Goal: Task Accomplishment & Management: Complete application form

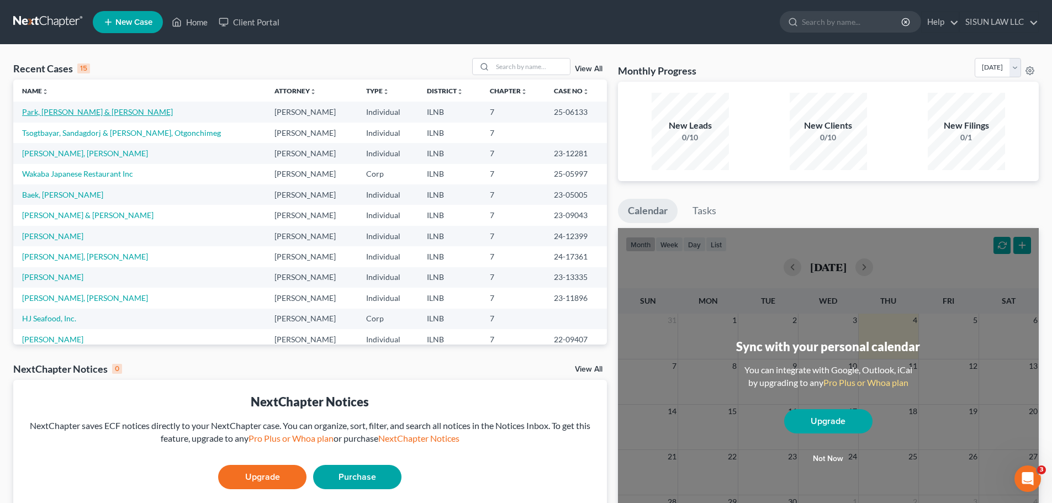
click at [78, 111] on link "Park, [PERSON_NAME] & [PERSON_NAME]" at bounding box center [97, 111] width 151 height 9
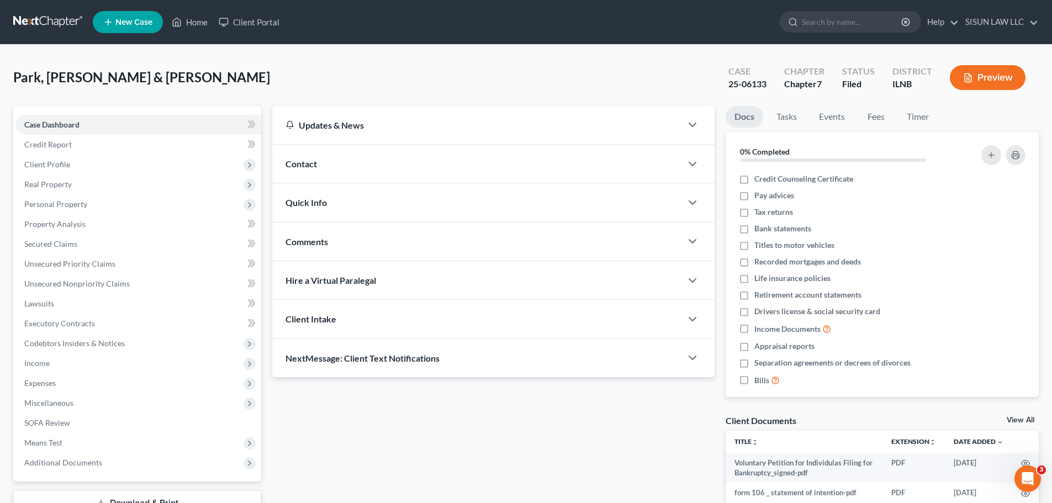
click at [48, 18] on link at bounding box center [48, 22] width 71 height 20
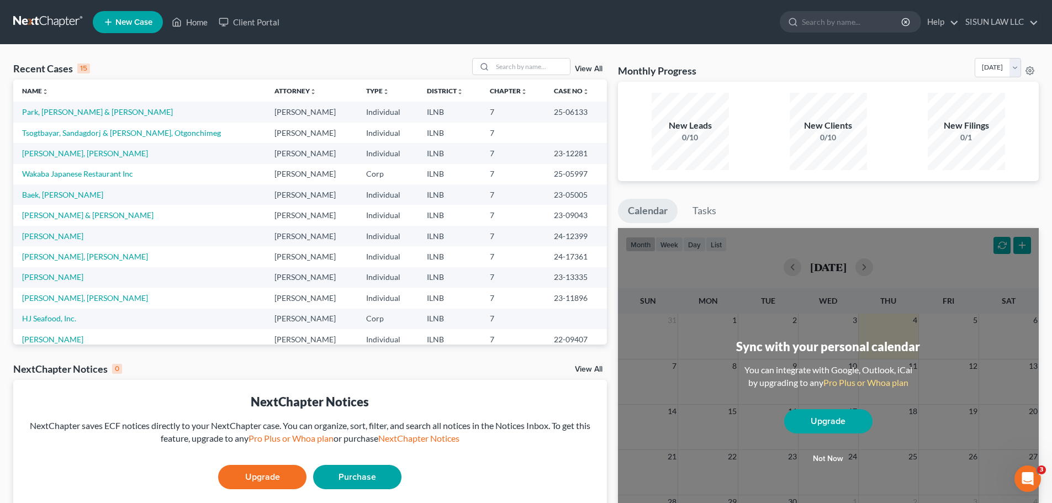
click at [132, 124] on td "Tsogtbayar, Sandagdorj & [PERSON_NAME], Otgonchimeg" at bounding box center [139, 133] width 252 height 20
click at [120, 129] on link "Tsogtbayar, Sandagdorj & [PERSON_NAME], Otgonchimeg" at bounding box center [121, 132] width 199 height 9
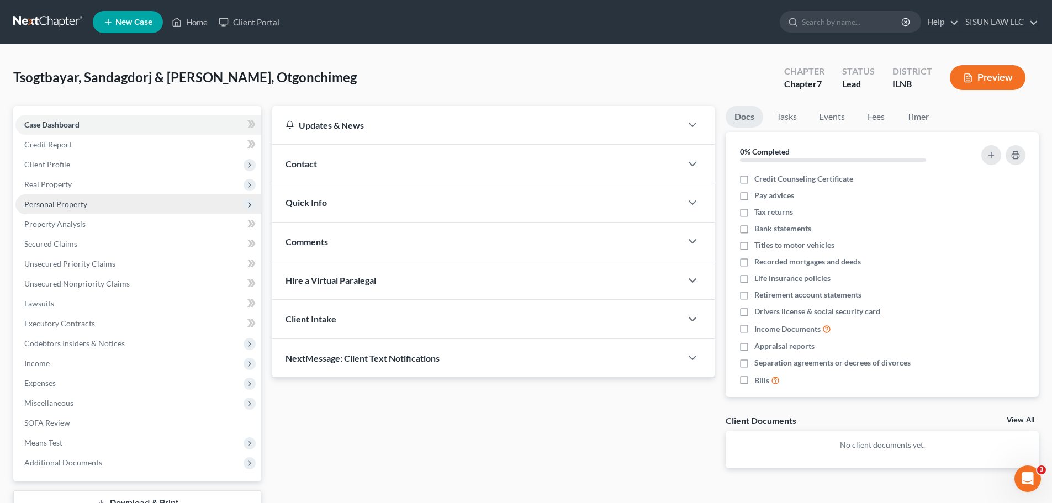
click at [138, 204] on span "Personal Property" at bounding box center [138, 204] width 246 height 20
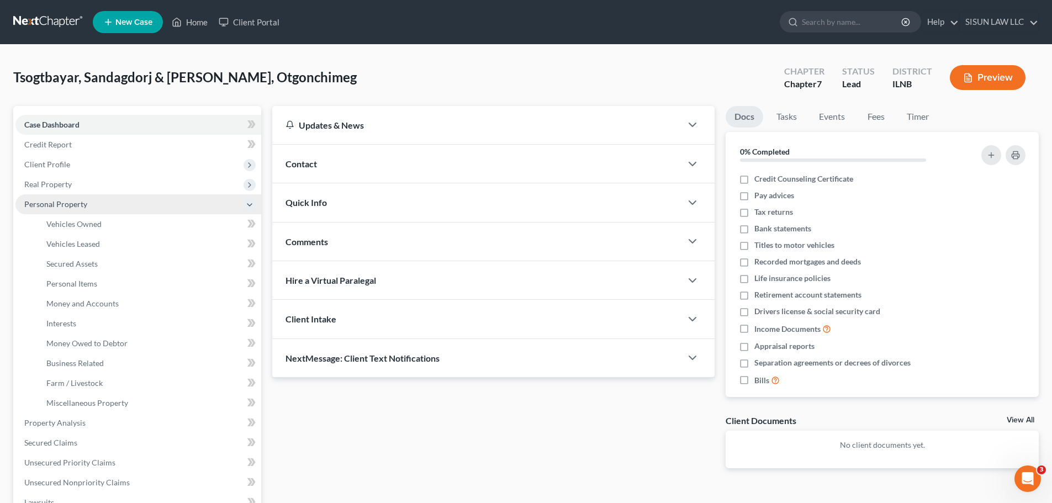
click at [138, 204] on span "Personal Property" at bounding box center [138, 204] width 246 height 20
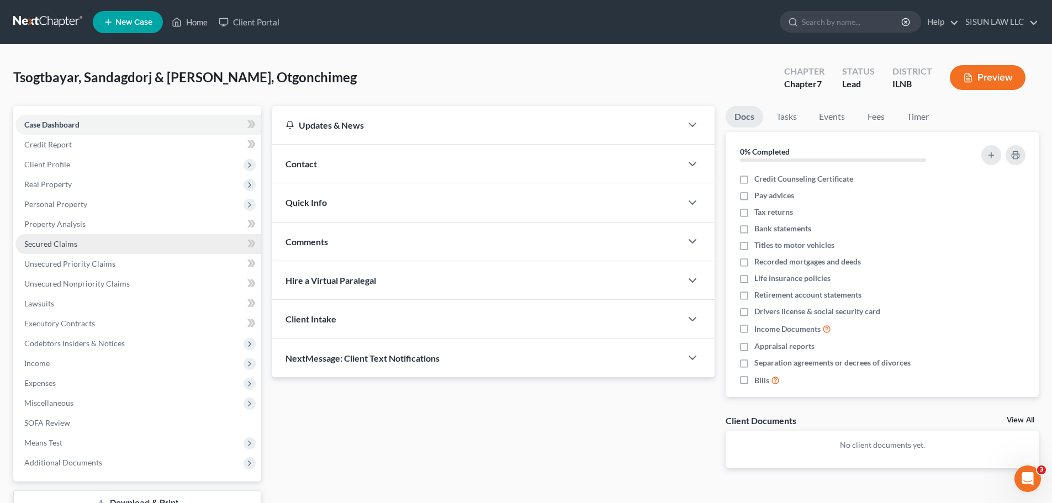
click at [120, 240] on link "Secured Claims" at bounding box center [138, 244] width 246 height 20
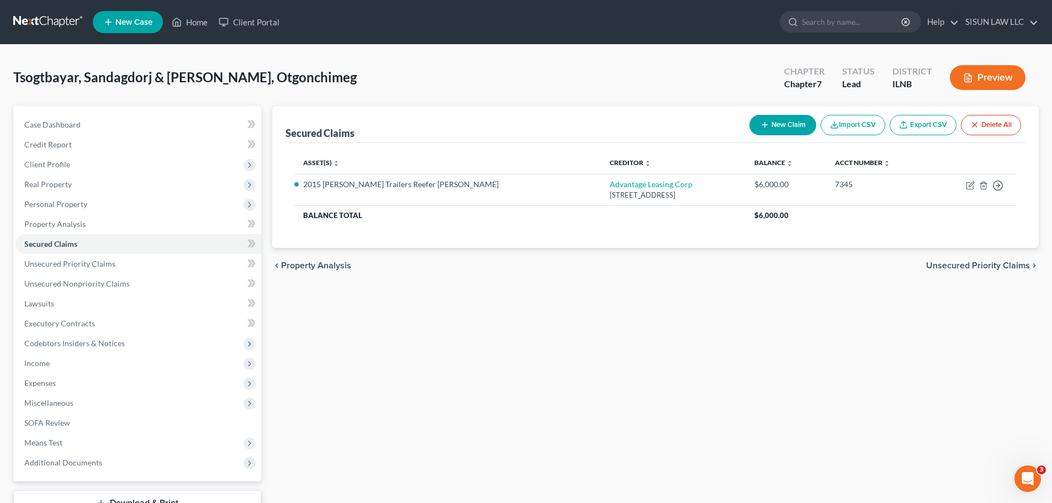
click at [59, 15] on link at bounding box center [48, 22] width 71 height 20
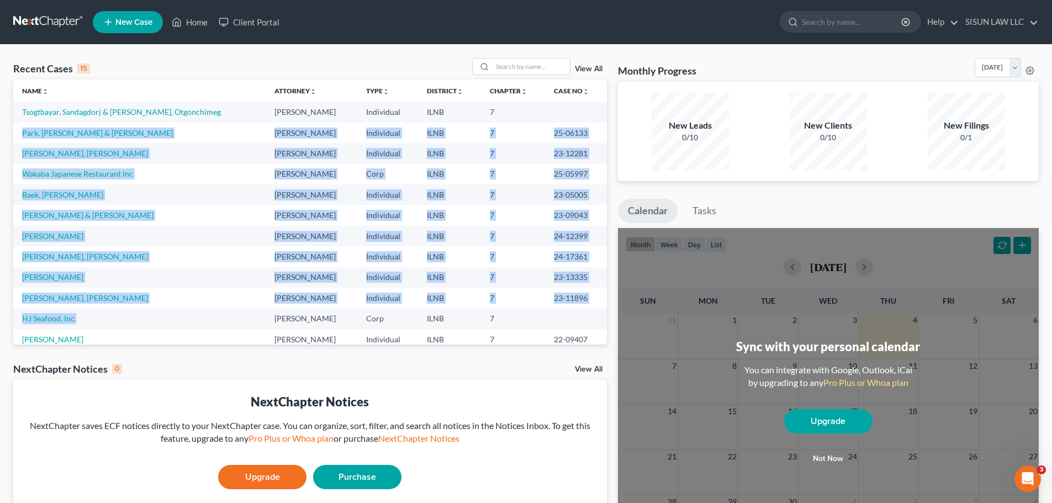
drag, startPoint x: 22, startPoint y: 142, endPoint x: 125, endPoint y: 312, distance: 198.6
click at [125, 312] on tbody "Tsogtbayar, Sandagdorj & [PERSON_NAME], Otgonchimeg [PERSON_NAME] Individual [G…" at bounding box center [310, 257] width 594 height 310
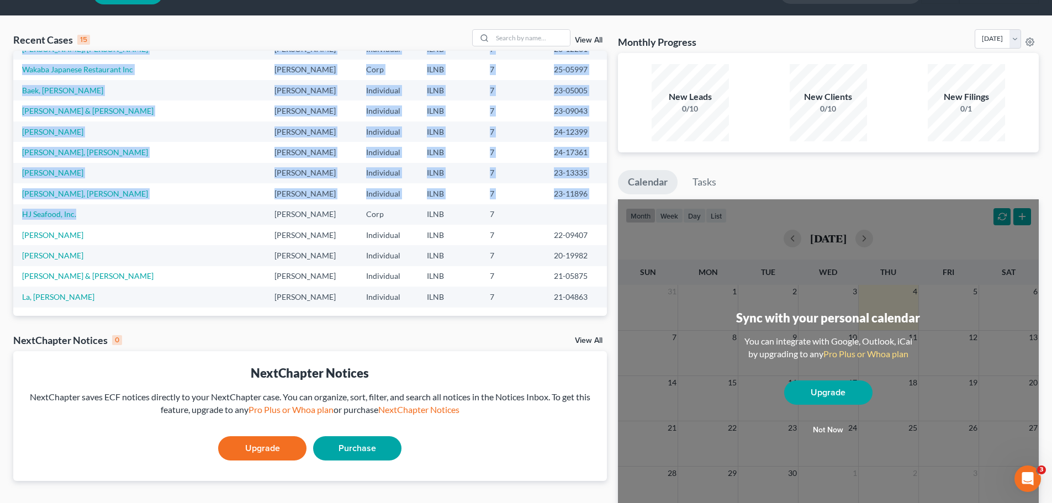
scroll to position [55, 0]
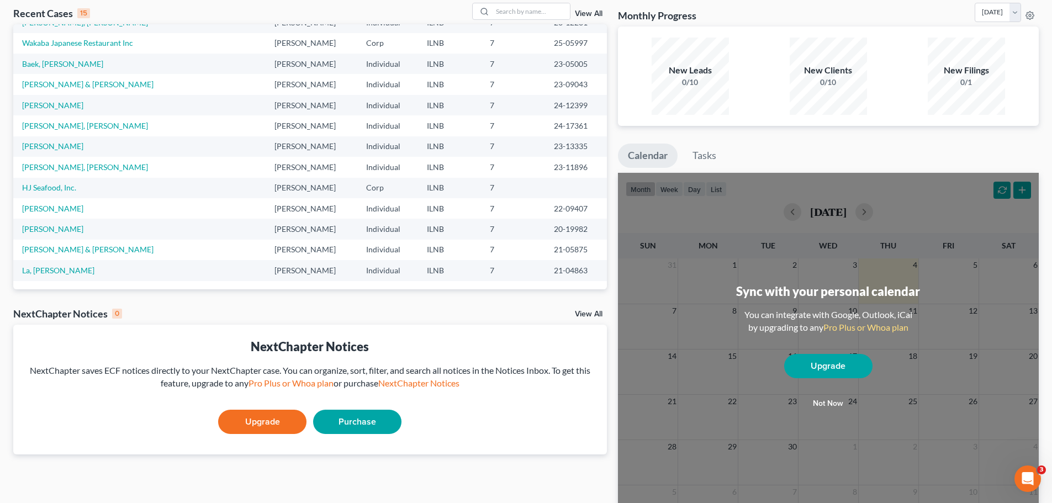
click at [129, 260] on td "La, [PERSON_NAME]" at bounding box center [139, 270] width 252 height 20
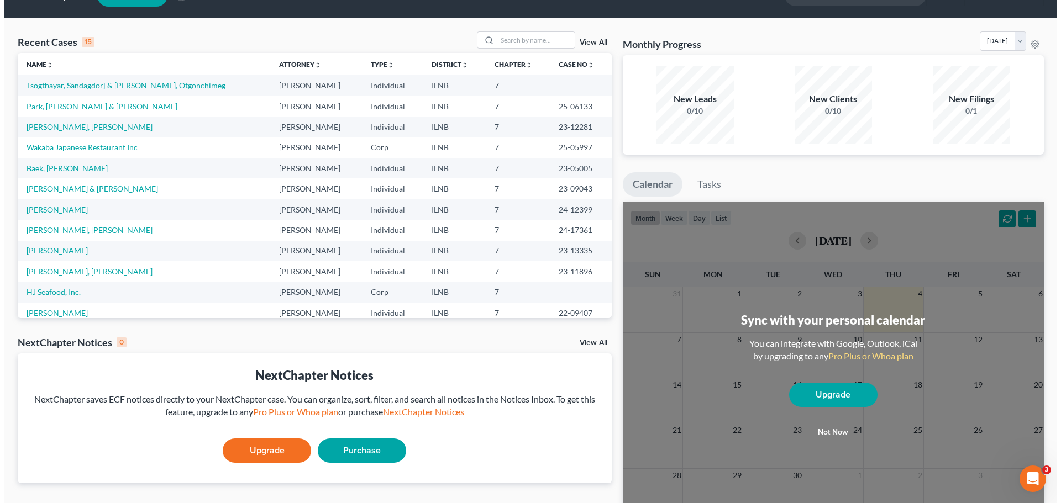
scroll to position [0, 0]
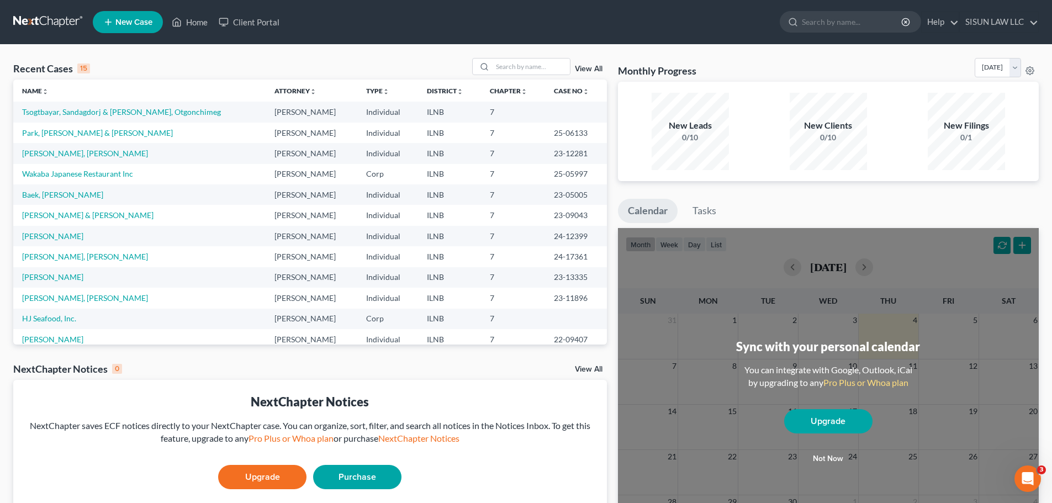
click at [112, 19] on icon at bounding box center [108, 21] width 10 height 13
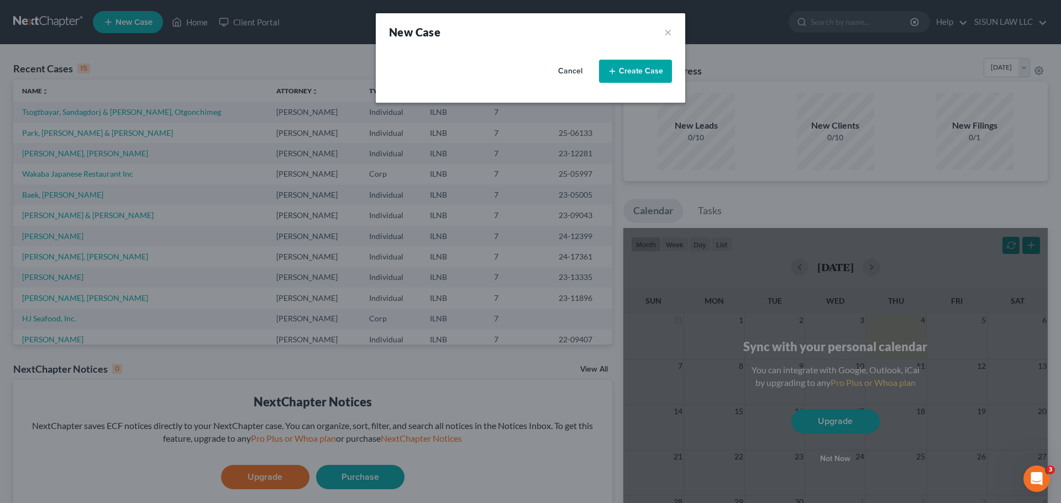
select select "25"
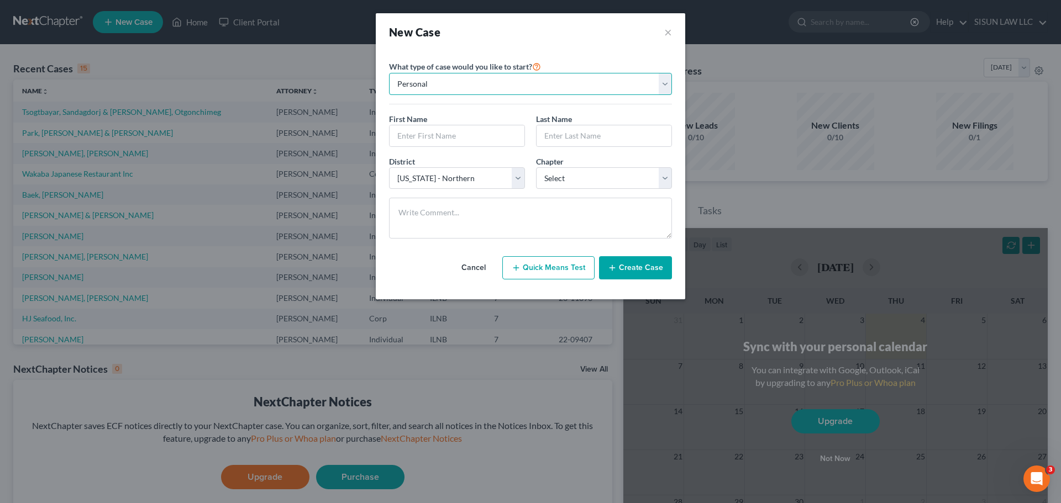
click at [521, 85] on select "Personal Business" at bounding box center [530, 84] width 283 height 22
click at [483, 128] on input "text" at bounding box center [456, 135] width 135 height 21
drag, startPoint x: 443, startPoint y: 132, endPoint x: 448, endPoint y: 136, distance: 6.3
click at [443, 132] on input "text" at bounding box center [456, 135] width 135 height 21
click at [425, 136] on input "text" at bounding box center [456, 135] width 135 height 21
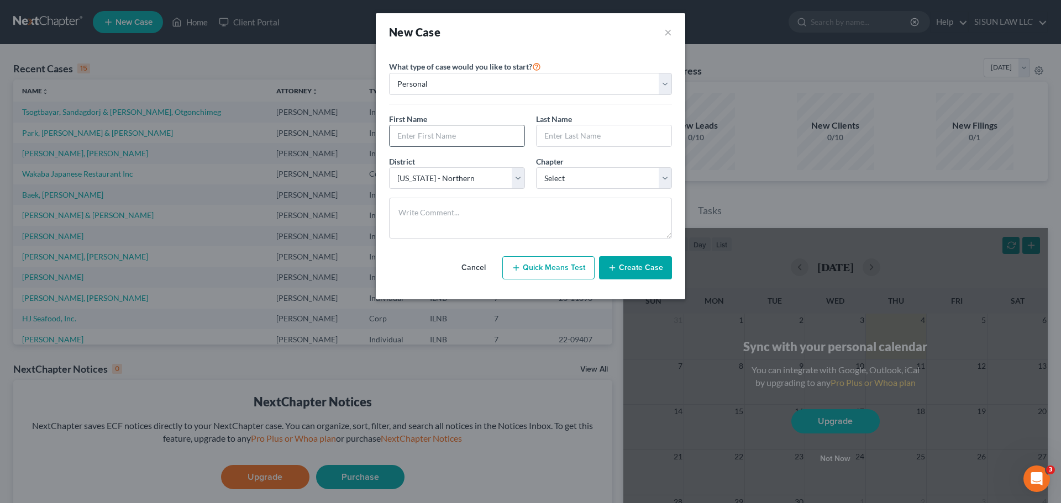
type input "ㅊ"
type input "Chae S"
type input "[PERSON_NAME]"
click at [590, 181] on select "Select 7 11 12 13" at bounding box center [604, 178] width 136 height 22
select select "0"
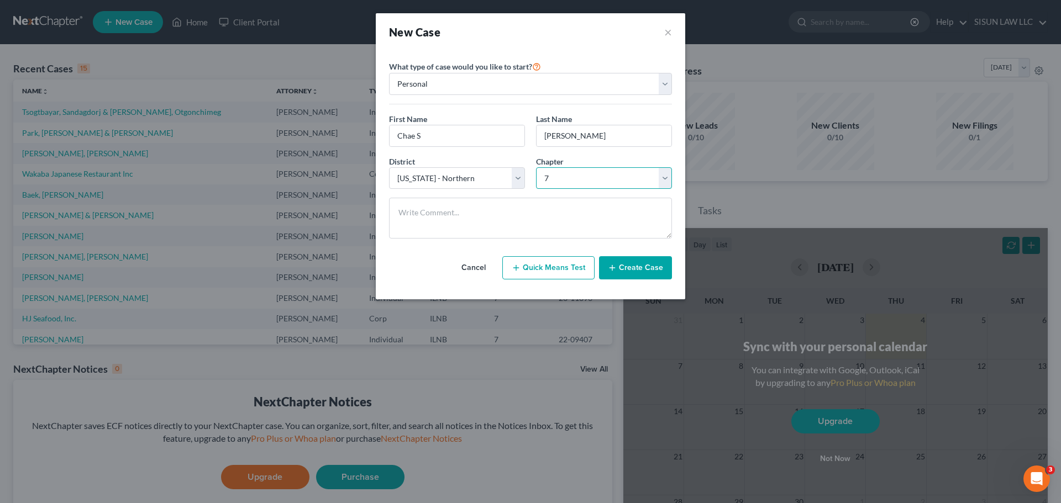
click at [536, 167] on select "Select 7 11 12 13" at bounding box center [604, 178] width 136 height 22
click at [521, 211] on textarea at bounding box center [530, 218] width 283 height 41
